Goal: Transaction & Acquisition: Purchase product/service

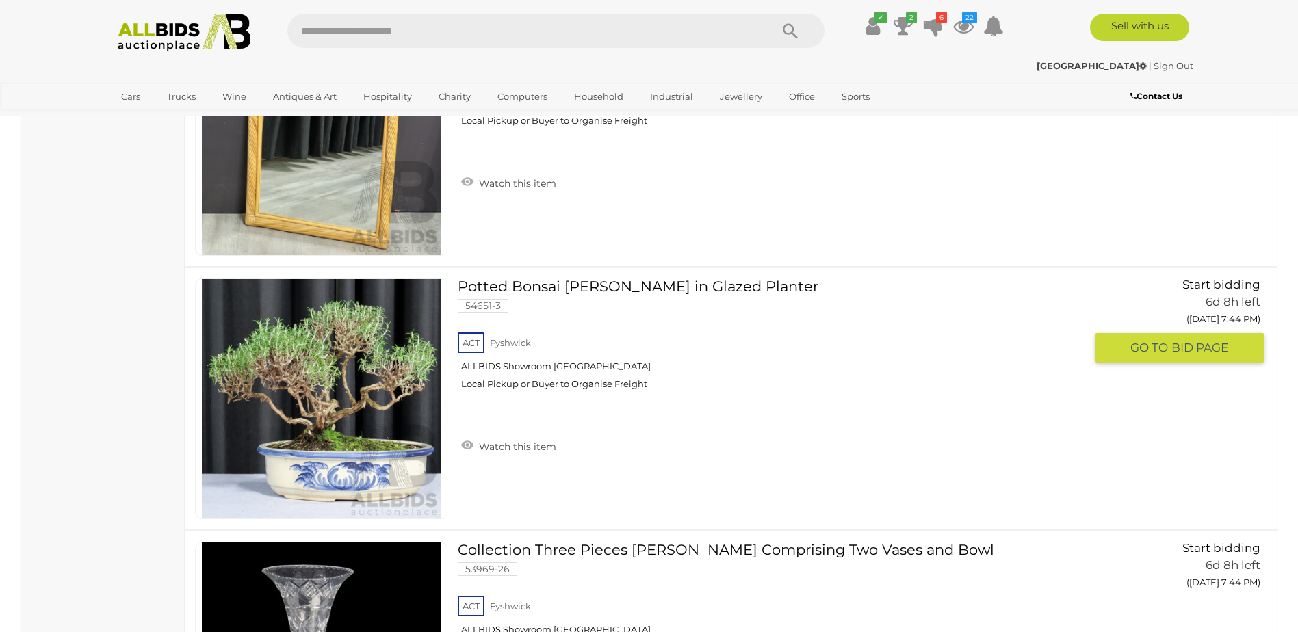
scroll to position [18955, 0]
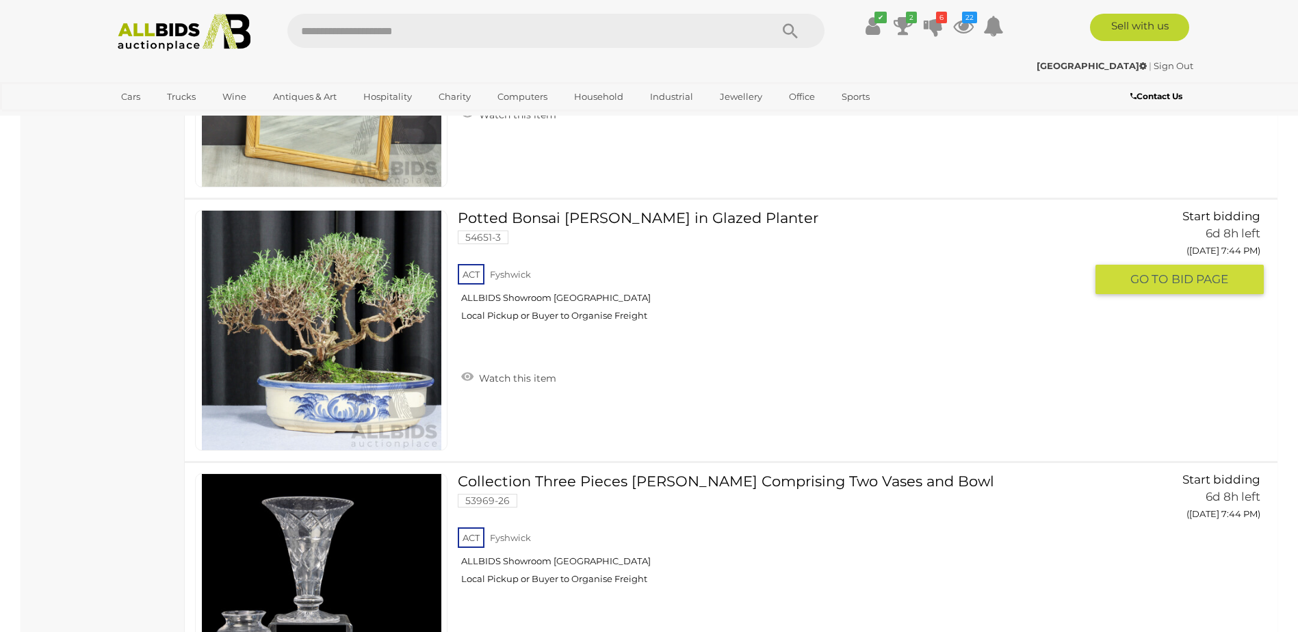
click at [1174, 277] on span "BID PAGE" at bounding box center [1199, 280] width 57 height 16
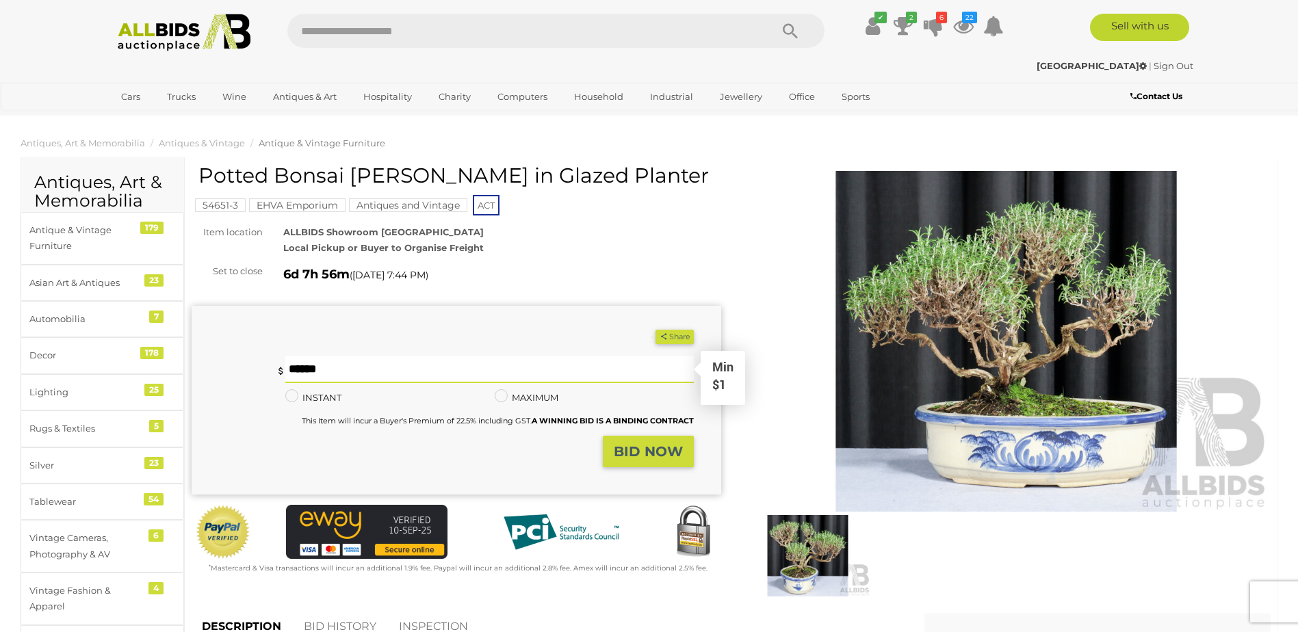
click at [356, 375] on input "text" at bounding box center [489, 369] width 408 height 27
type input "**"
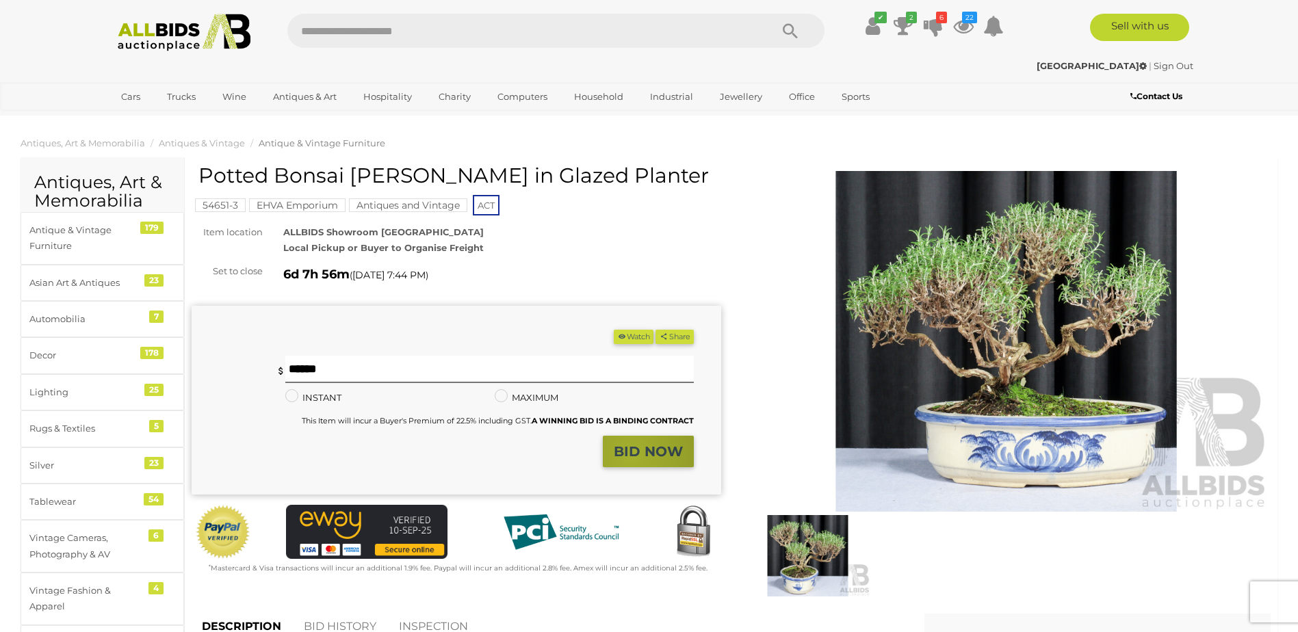
click at [632, 455] on strong "BID NOW" at bounding box center [648, 451] width 69 height 16
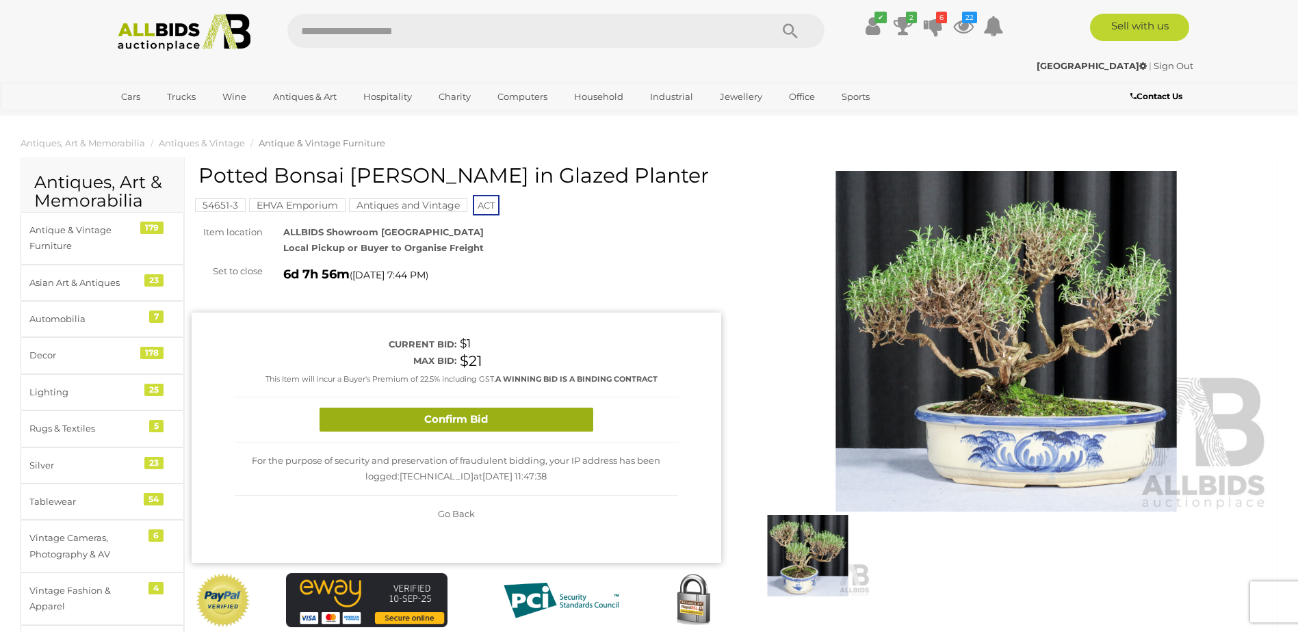
click at [478, 424] on button "Confirm Bid" at bounding box center [457, 420] width 274 height 24
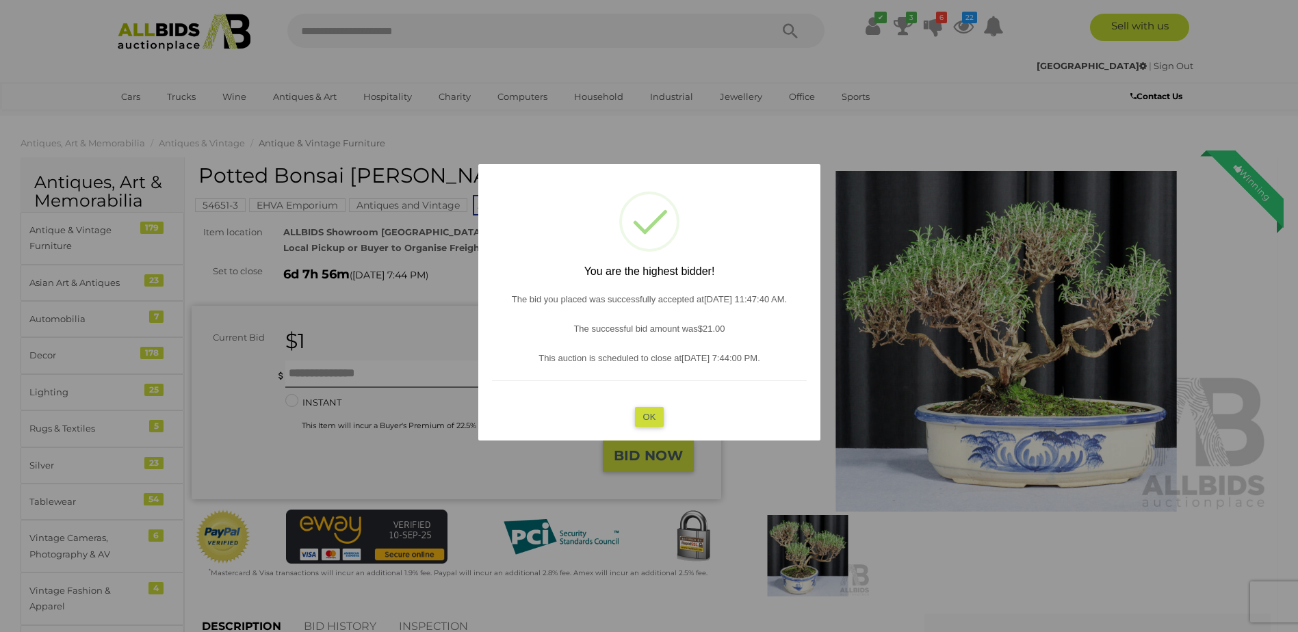
click at [649, 415] on button "OK" at bounding box center [648, 417] width 29 height 20
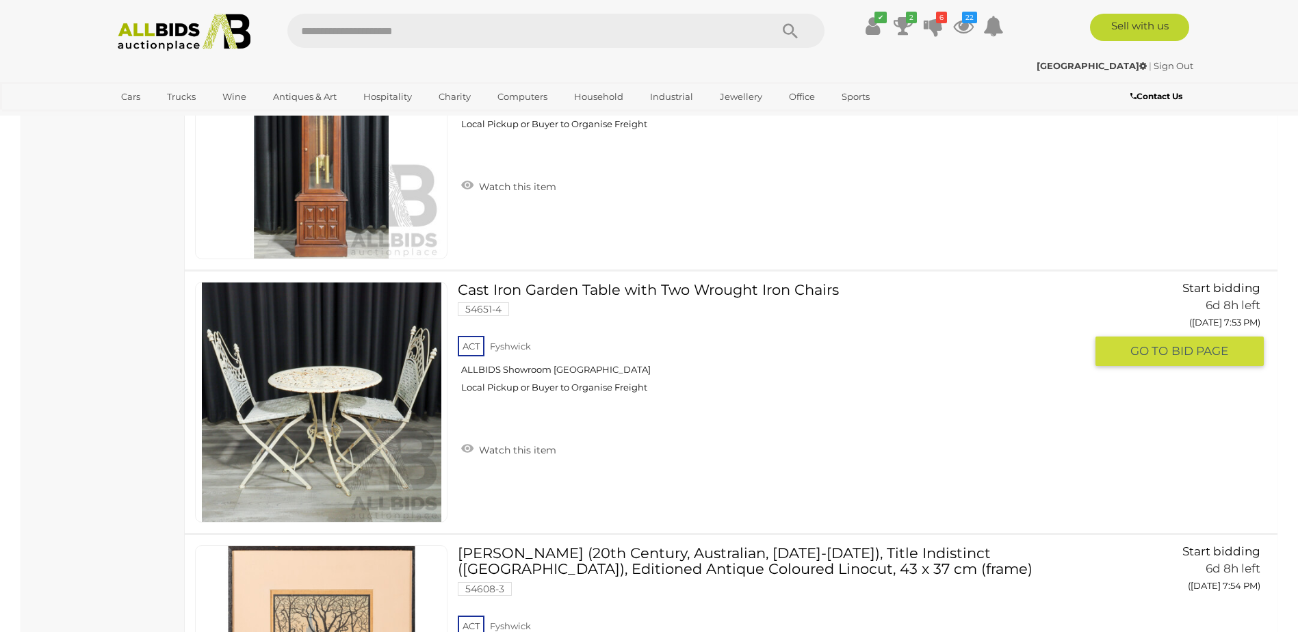
scroll to position [24703, 0]
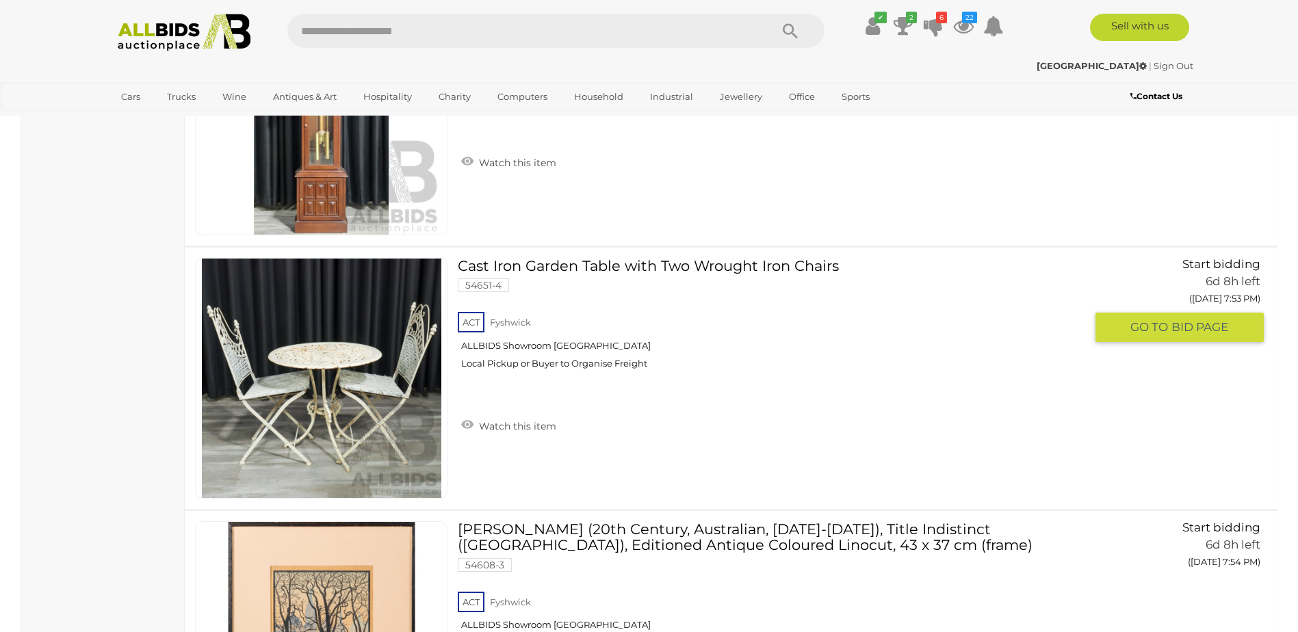
click at [1154, 328] on span "GO TO" at bounding box center [1150, 328] width 41 height 16
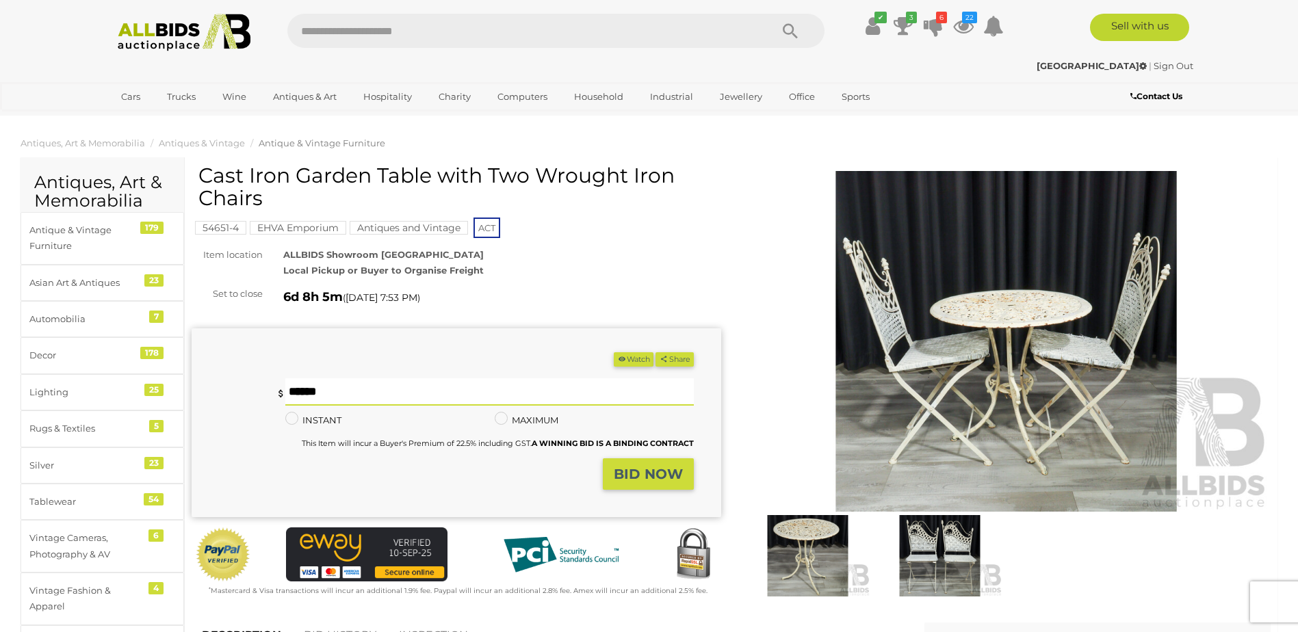
click at [372, 396] on input "text" at bounding box center [489, 391] width 408 height 27
type input "**"
click at [671, 478] on strong "BID NOW" at bounding box center [648, 474] width 69 height 16
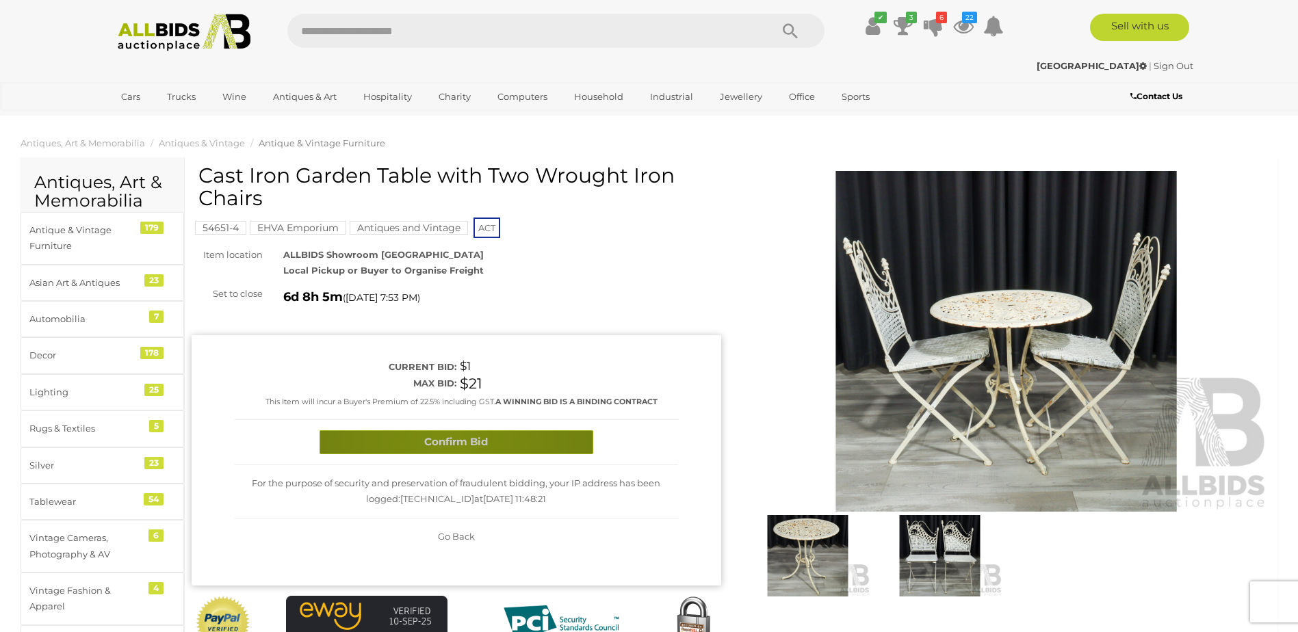
click at [447, 446] on button "Confirm Bid" at bounding box center [457, 442] width 274 height 24
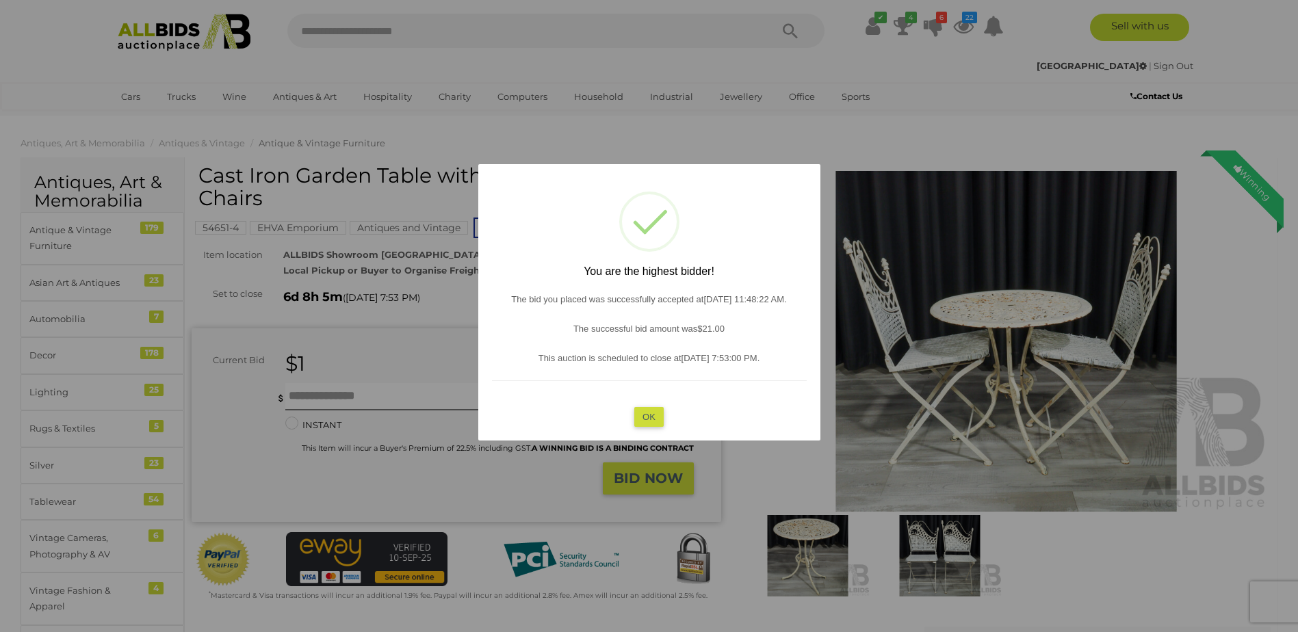
click at [643, 415] on button "OK" at bounding box center [648, 417] width 29 height 20
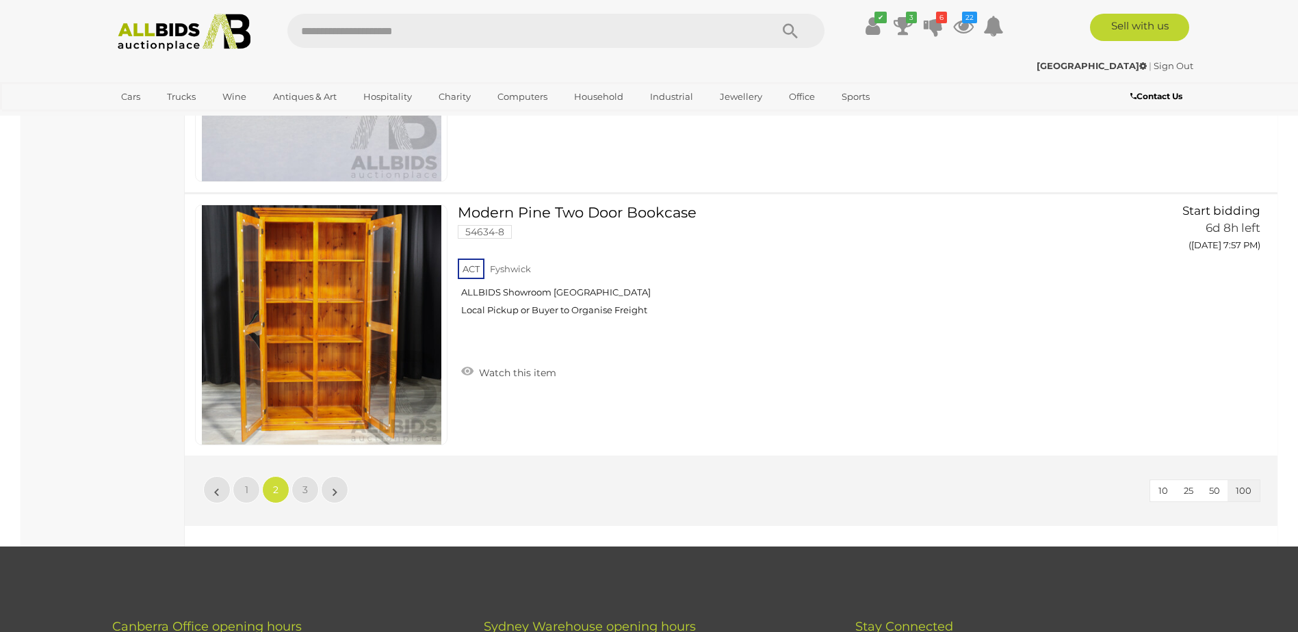
scroll to position [26140, 0]
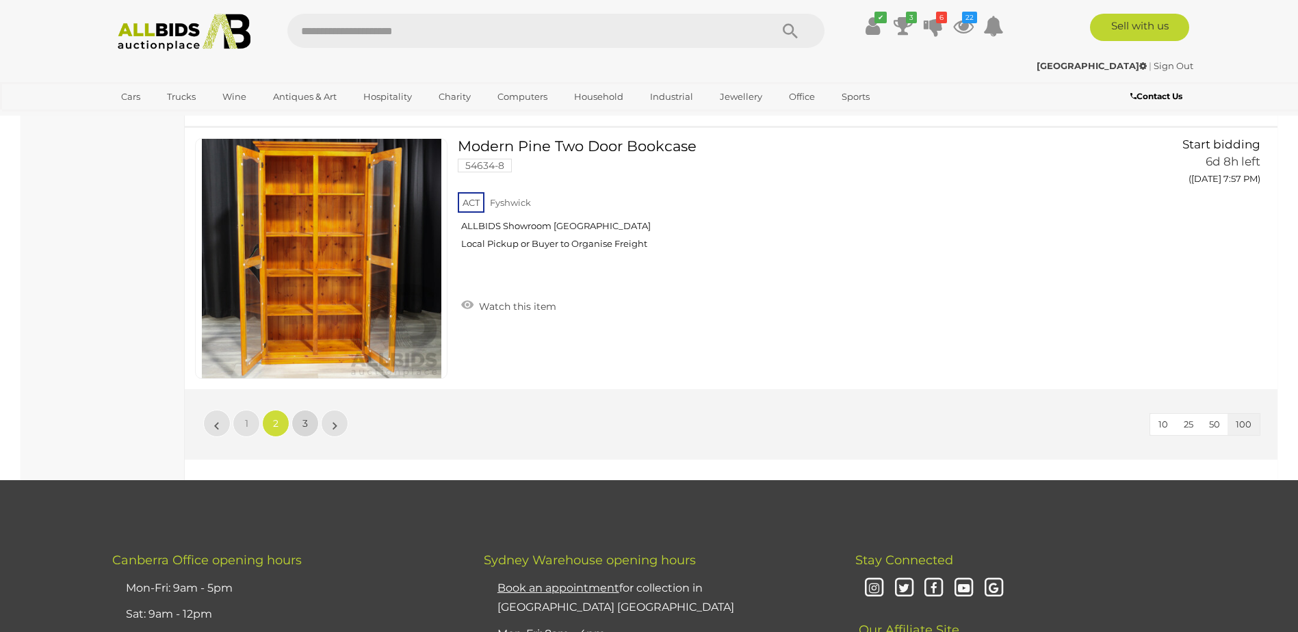
click at [300, 424] on link "3" at bounding box center [305, 423] width 27 height 27
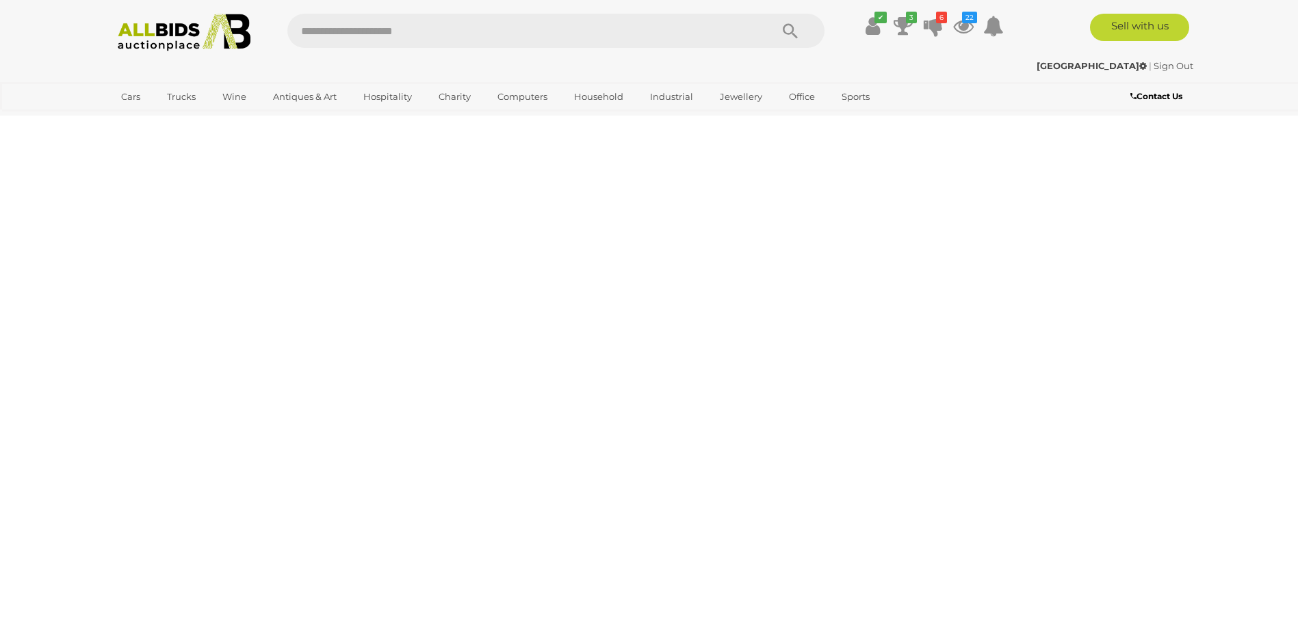
scroll to position [0, 0]
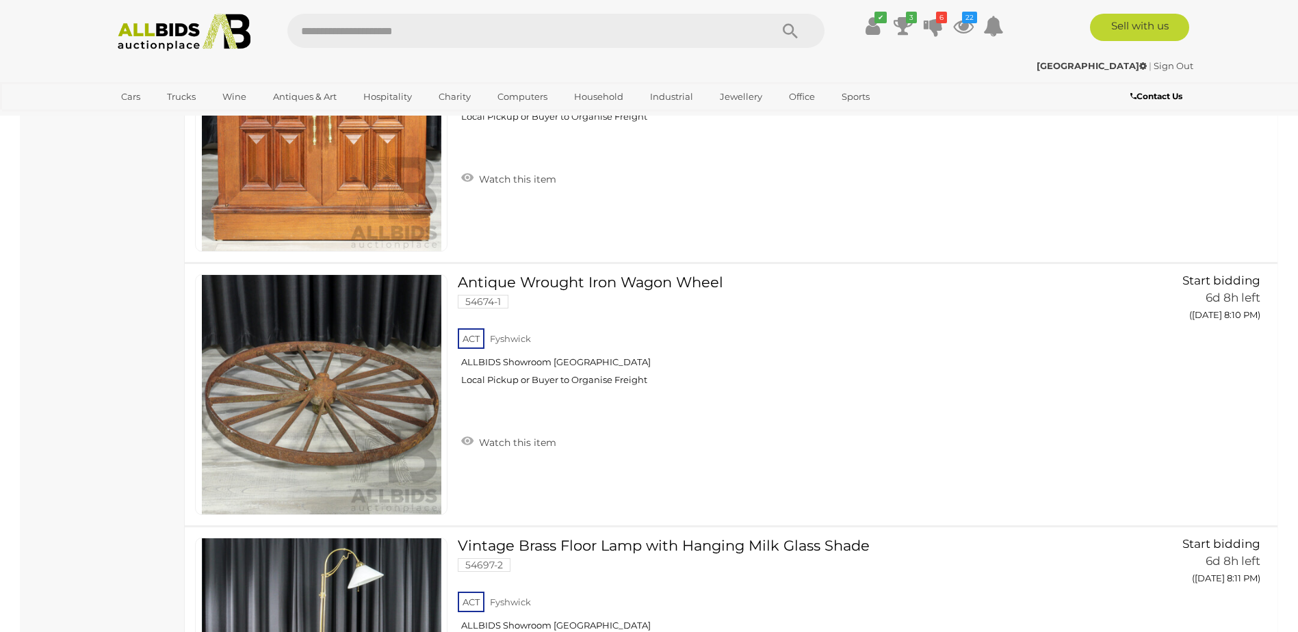
scroll to position [3695, 0]
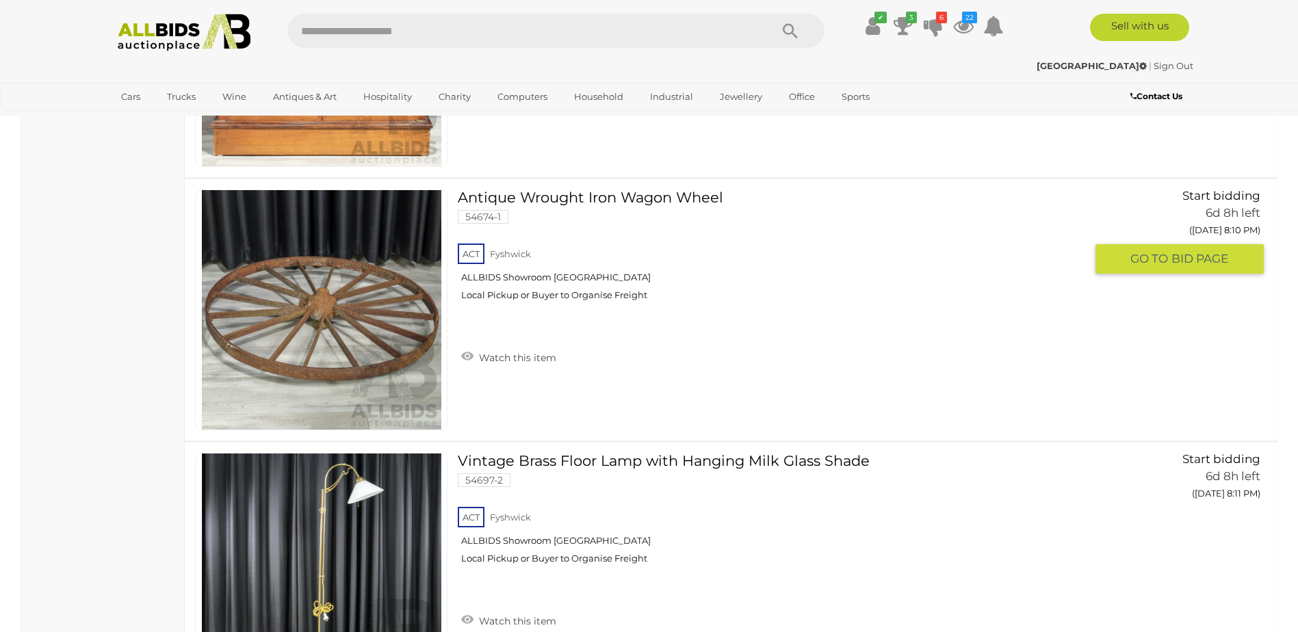
click at [1167, 256] on span "GO TO" at bounding box center [1150, 259] width 41 height 16
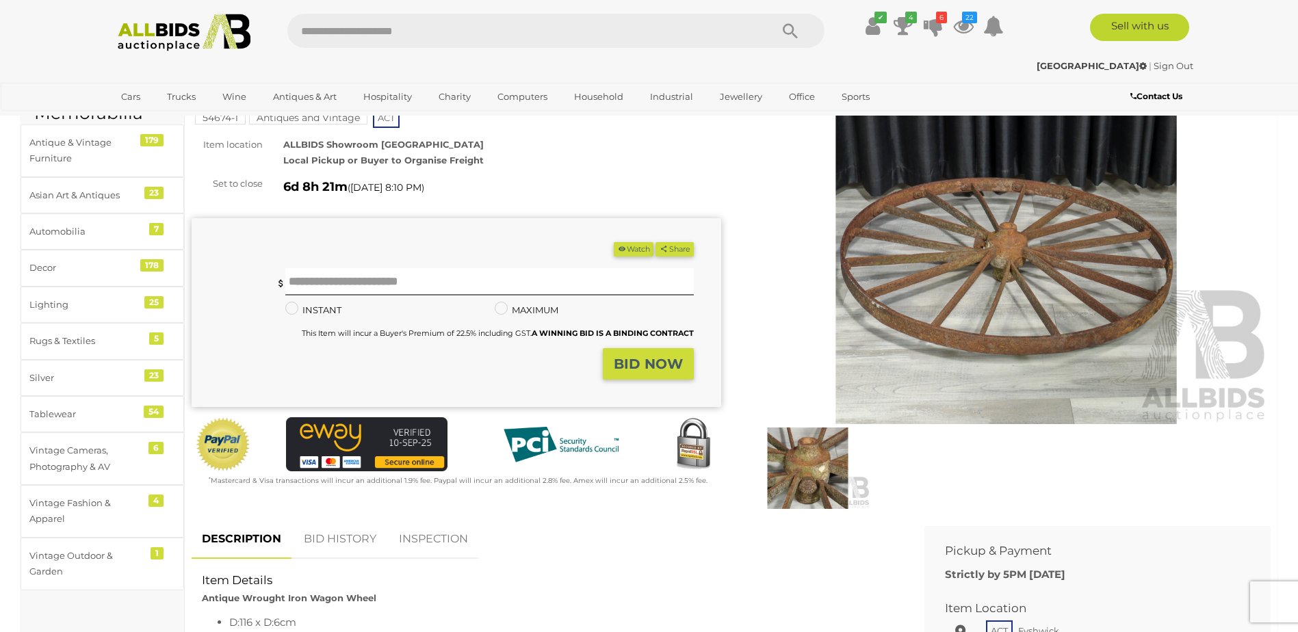
scroll to position [68, 0]
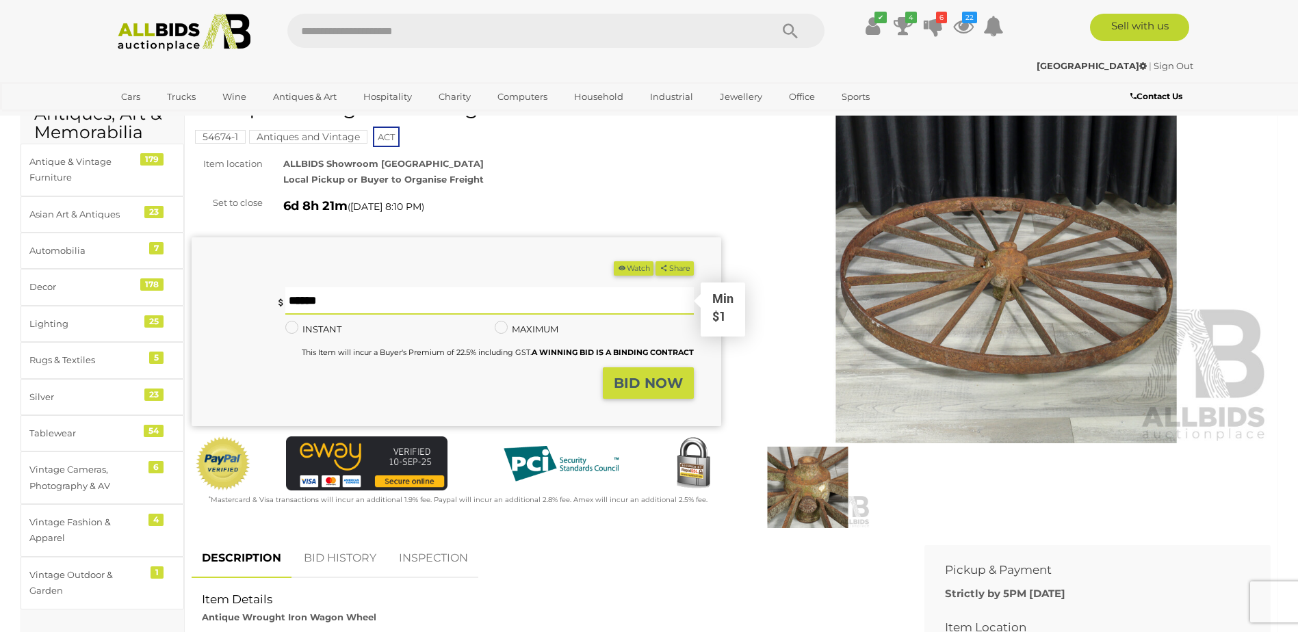
click at [325, 302] on input "text" at bounding box center [489, 300] width 408 height 27
type input "**"
click at [650, 386] on strong "BID NOW" at bounding box center [648, 383] width 69 height 16
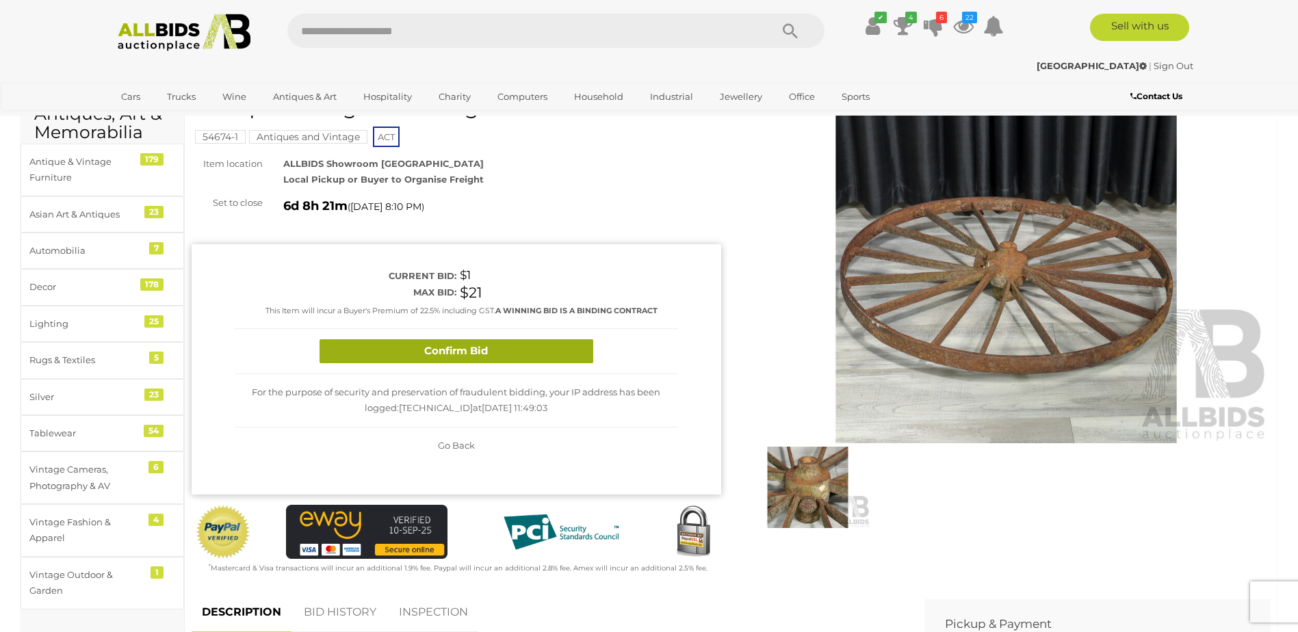
click at [469, 350] on button "Confirm Bid" at bounding box center [457, 351] width 274 height 24
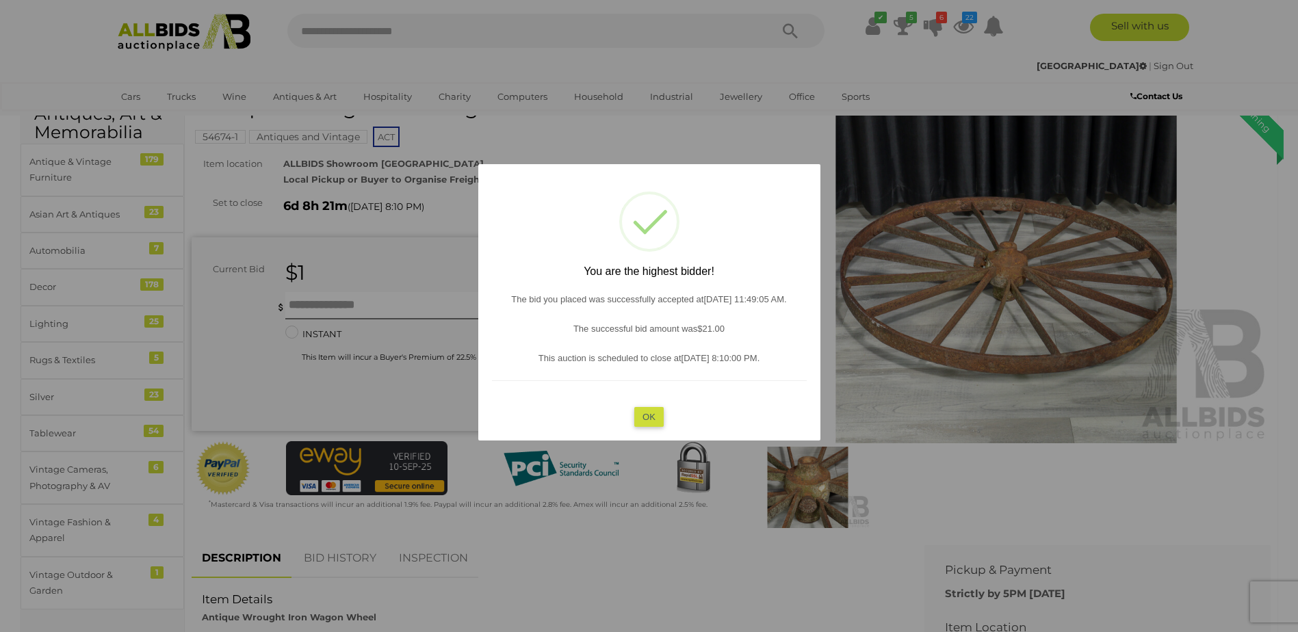
click at [657, 415] on button "OK" at bounding box center [648, 417] width 29 height 20
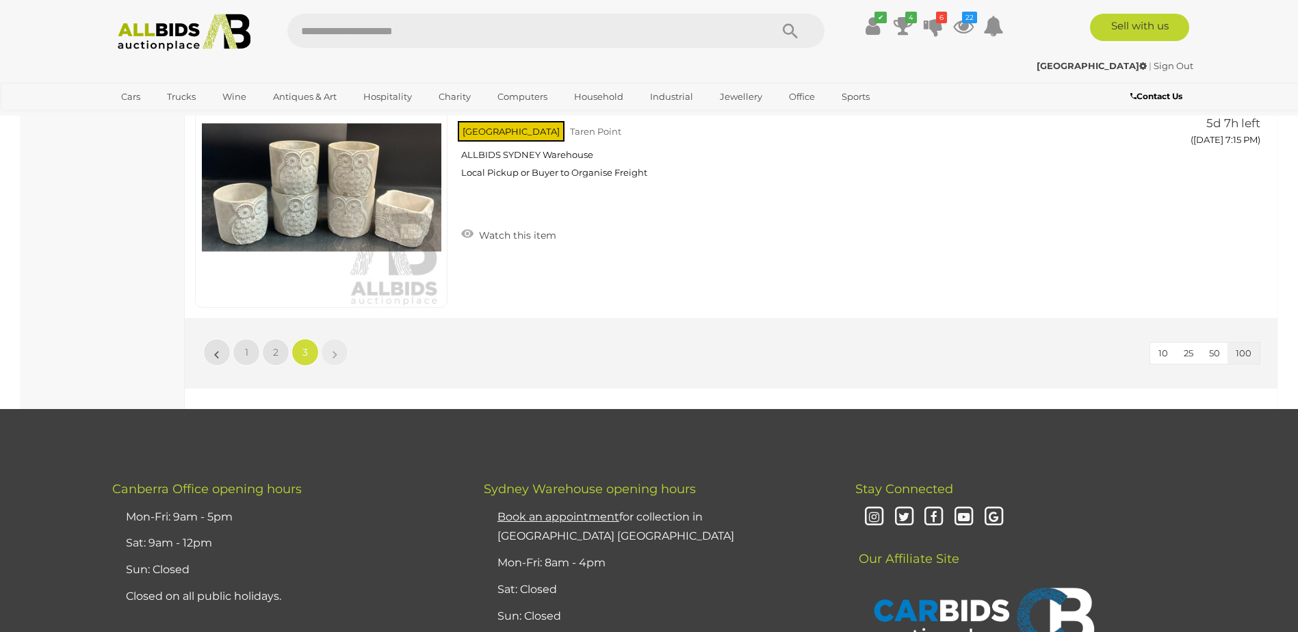
scroll to position [8348, 0]
